Goal: Task Accomplishment & Management: Use online tool/utility

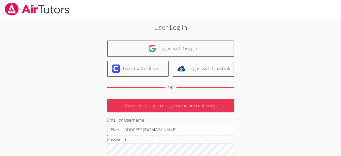
click at [150, 130] on input "[EMAIL_ADDRESS][DOMAIN_NAME]" at bounding box center [170, 130] width 127 height 12
click at [163, 131] on input "terigennaro@airtutors.org" at bounding box center [170, 130] width 127 height 12
type input "terigennaroairtutor@gmail.com"
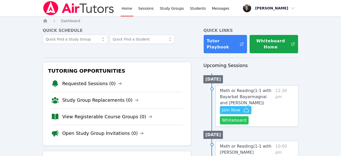
click at [239, 120] on button "Whiteboard" at bounding box center [234, 120] width 29 height 8
click at [235, 107] on span "Join Now" at bounding box center [231, 110] width 18 height 6
click at [97, 84] on link "Requested Sessions (0)" at bounding box center [92, 83] width 60 height 7
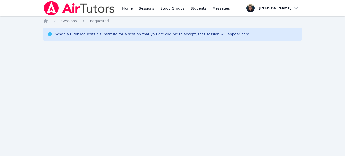
click at [126, 9] on link "Home" at bounding box center [127, 8] width 12 height 16
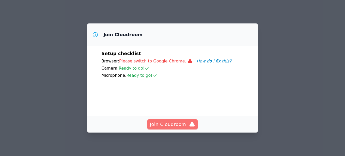
click at [167, 128] on button "Join Cloudroom" at bounding box center [172, 124] width 51 height 10
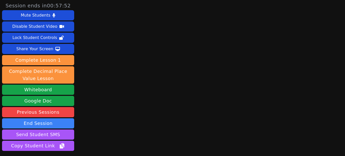
scroll to position [39, 0]
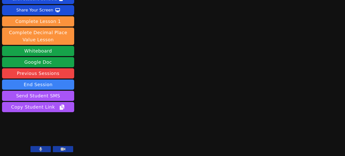
click at [42, 148] on button at bounding box center [41, 149] width 20 height 6
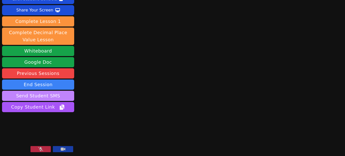
click at [55, 94] on button "Send Student SMS" at bounding box center [38, 95] width 72 height 10
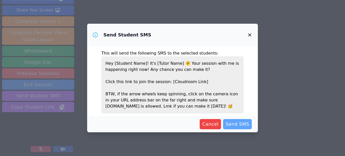
click at [233, 125] on span "Send SMS" at bounding box center [238, 123] width 24 height 7
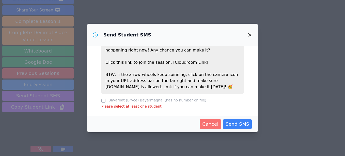
click at [213, 126] on span "Cancel" at bounding box center [210, 123] width 16 height 7
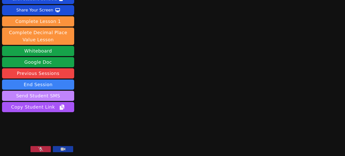
click at [41, 98] on button "Send Student SMS" at bounding box center [38, 95] width 72 height 10
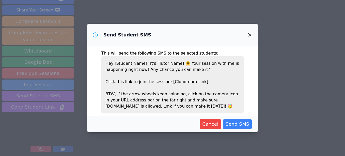
scroll to position [14, 0]
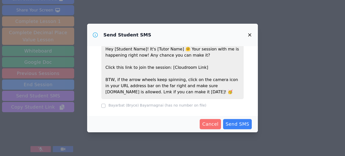
click at [218, 122] on span "Cancel" at bounding box center [210, 123] width 16 height 7
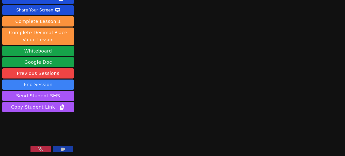
scroll to position [0, 0]
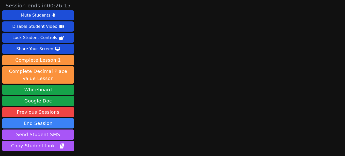
click at [74, 82] on aside "Session ends in 00:26:15 Mute Students Disable Student Video Lock Student Contr…" at bounding box center [38, 97] width 76 height 194
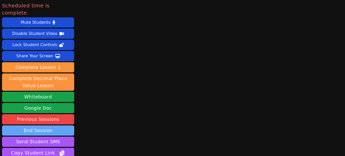
click at [47, 125] on button "End Session" at bounding box center [38, 130] width 72 height 10
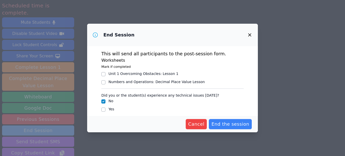
click at [229, 126] on span "End the session" at bounding box center [230, 123] width 38 height 7
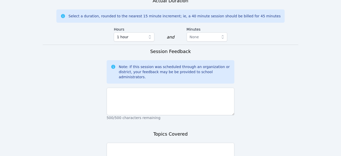
scroll to position [388, 0]
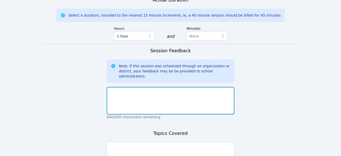
click at [195, 87] on textarea at bounding box center [171, 100] width 128 height 27
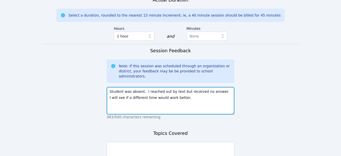
type textarea "Student was absent. I reached out by text but received no answer. I will see if…"
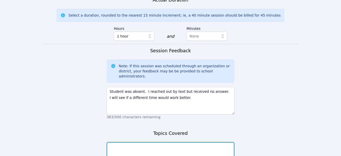
click at [189, 142] on textarea at bounding box center [171, 155] width 128 height 27
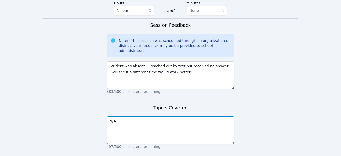
scroll to position [415, 0]
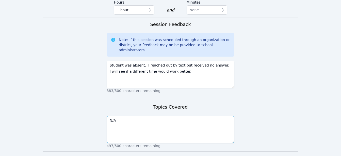
type textarea "N/A"
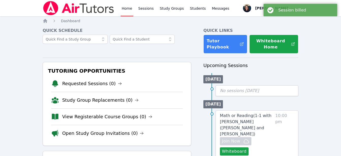
click at [145, 10] on link "Sessions" at bounding box center [147, 8] width 18 height 16
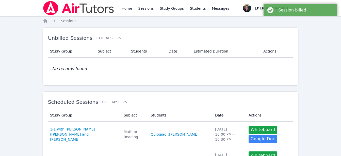
click at [124, 11] on link "Home" at bounding box center [127, 8] width 12 height 16
